Goal: Navigation & Orientation: Find specific page/section

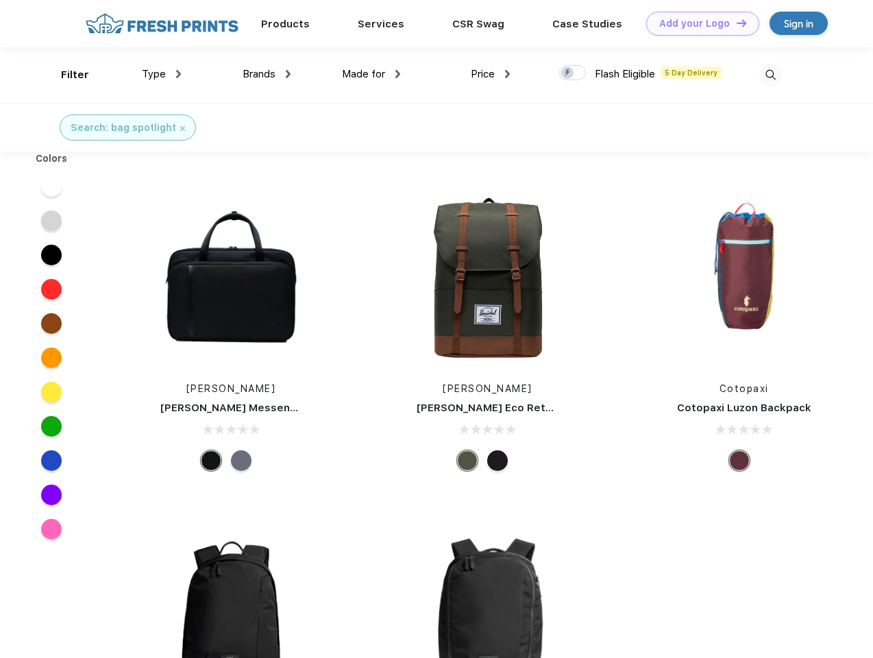
scroll to position [1, 0]
click at [697, 23] on link "Add your Logo Design Tool" at bounding box center [702, 24] width 113 height 24
click at [0, 0] on div "Design Tool" at bounding box center [0, 0] width 0 height 0
click at [735, 23] on link "Add your Logo Design Tool" at bounding box center [702, 24] width 113 height 24
click at [66, 75] on div "Filter" at bounding box center [75, 75] width 28 height 16
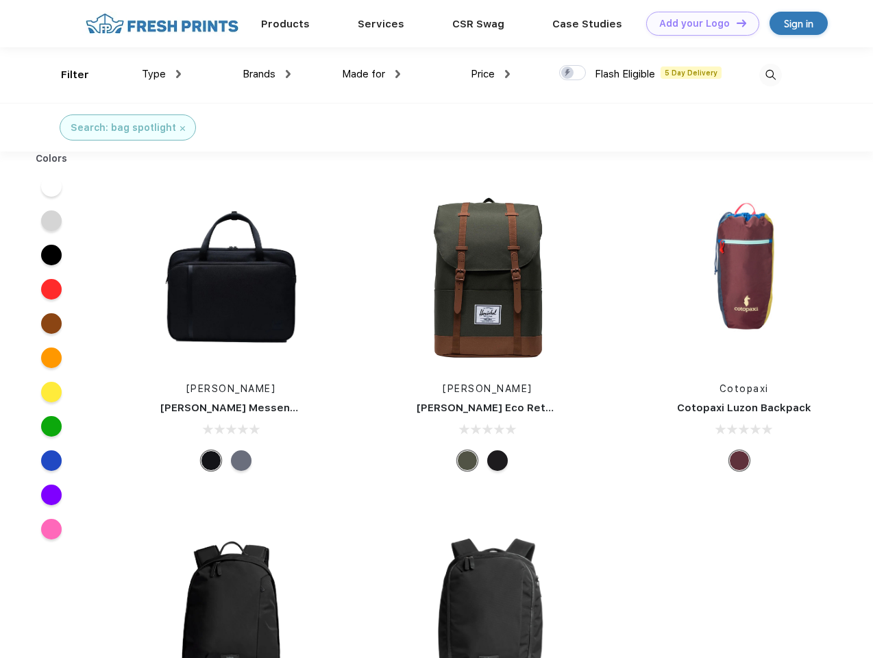
click at [162, 74] on span "Type" at bounding box center [154, 74] width 24 height 12
click at [266, 74] on span "Brands" at bounding box center [259, 74] width 33 height 12
click at [371, 74] on span "Made for" at bounding box center [363, 74] width 43 height 12
click at [491, 74] on span "Price" at bounding box center [483, 74] width 24 height 12
click at [573, 73] on div at bounding box center [572, 72] width 27 height 15
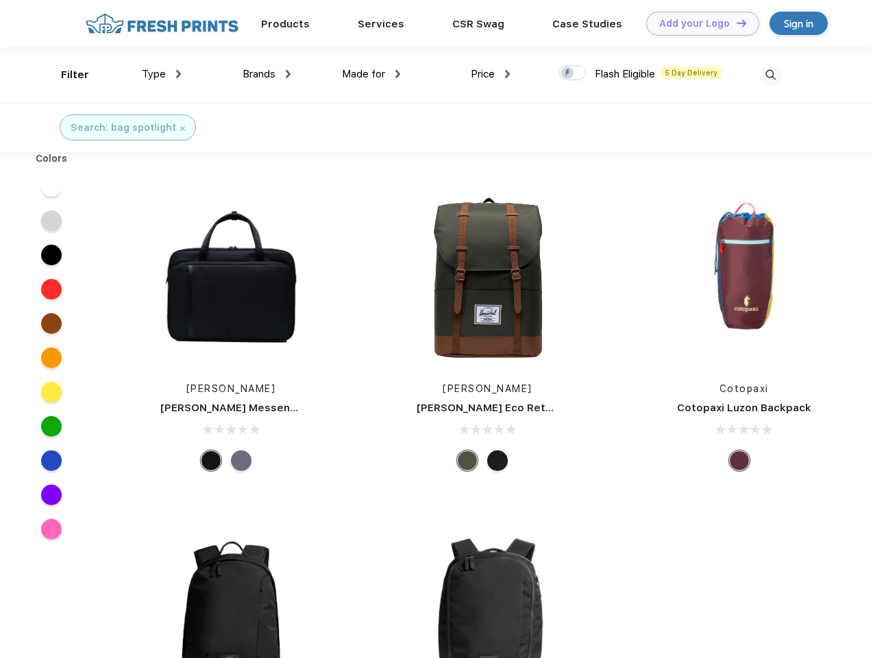
click at [568, 73] on input "checkbox" at bounding box center [563, 68] width 9 height 9
click at [770, 75] on img at bounding box center [770, 75] width 23 height 23
